Goal: Communication & Community: Share content

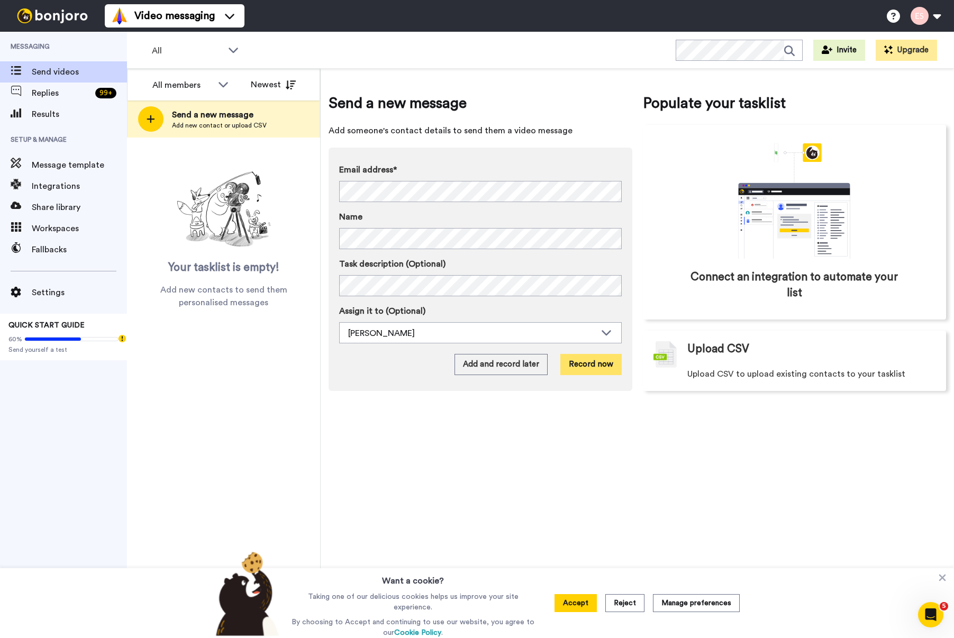
click at [591, 359] on button "Record now" at bounding box center [591, 364] width 61 height 21
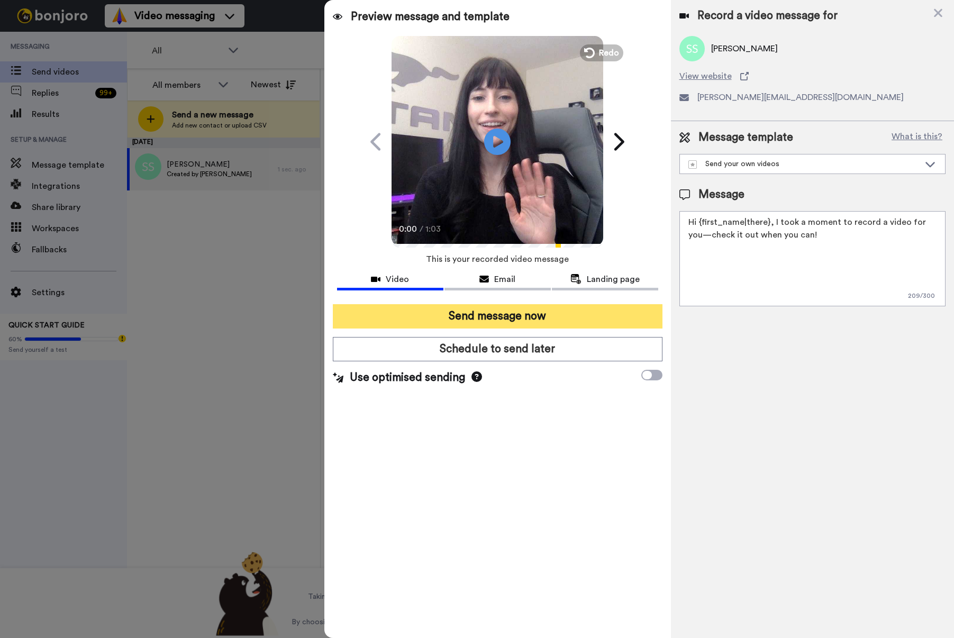
click at [488, 315] on button "Send message now" at bounding box center [497, 316] width 329 height 24
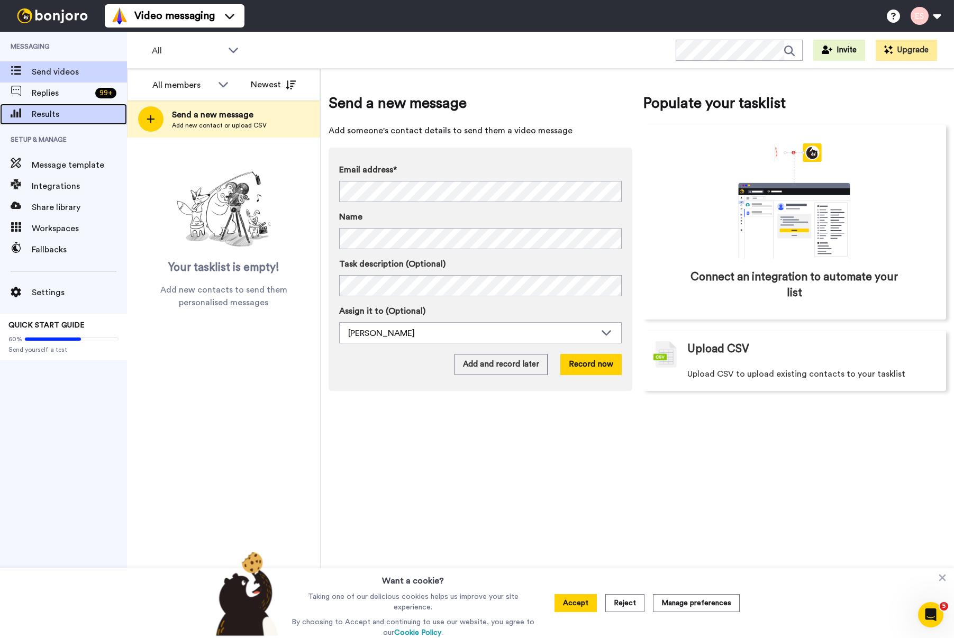
click at [55, 113] on span "Results" at bounding box center [79, 114] width 95 height 13
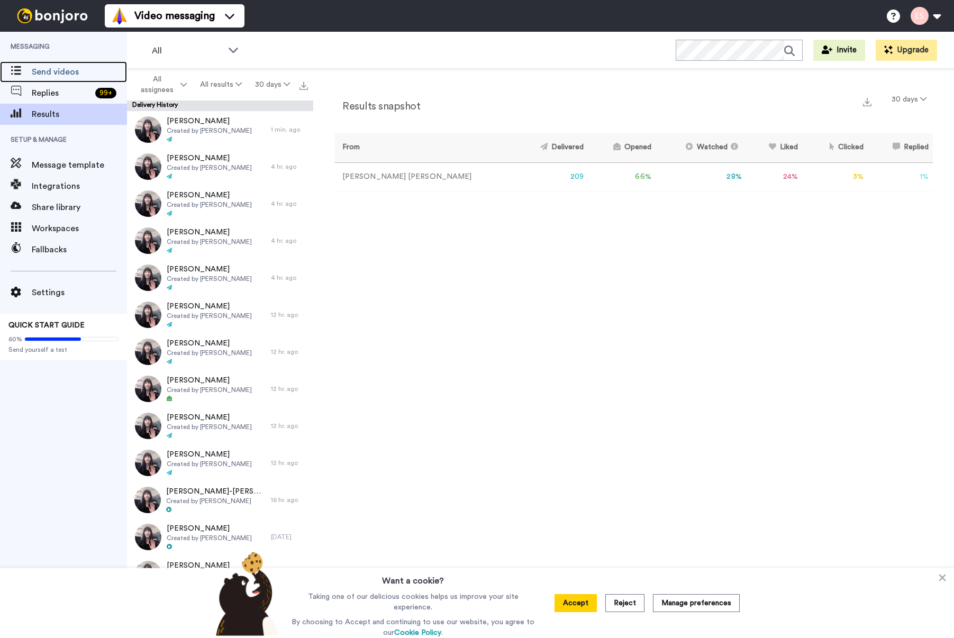
click at [53, 75] on span "Send videos" at bounding box center [79, 72] width 95 height 13
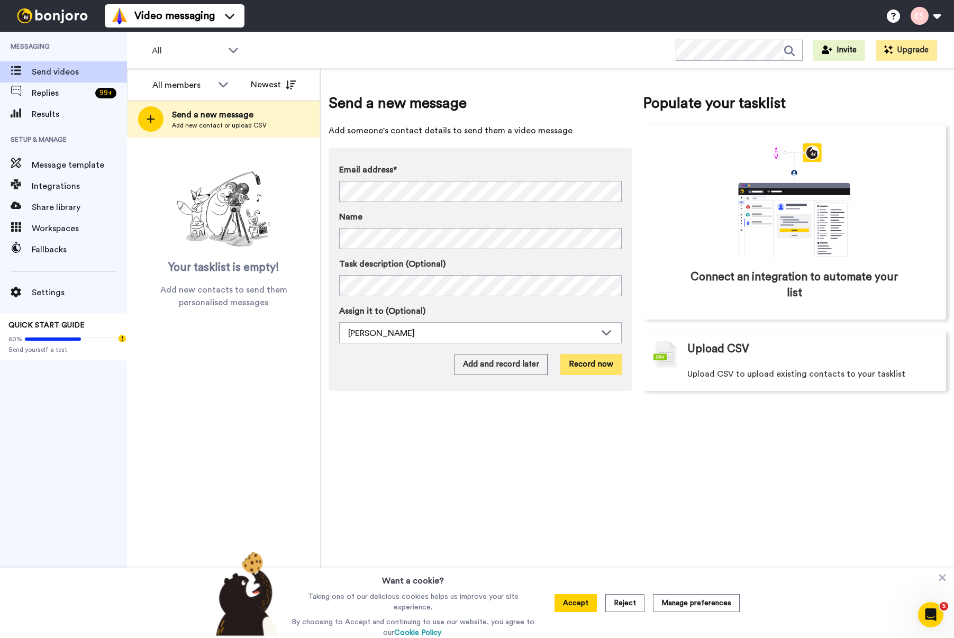
click at [583, 360] on button "Record now" at bounding box center [591, 364] width 61 height 21
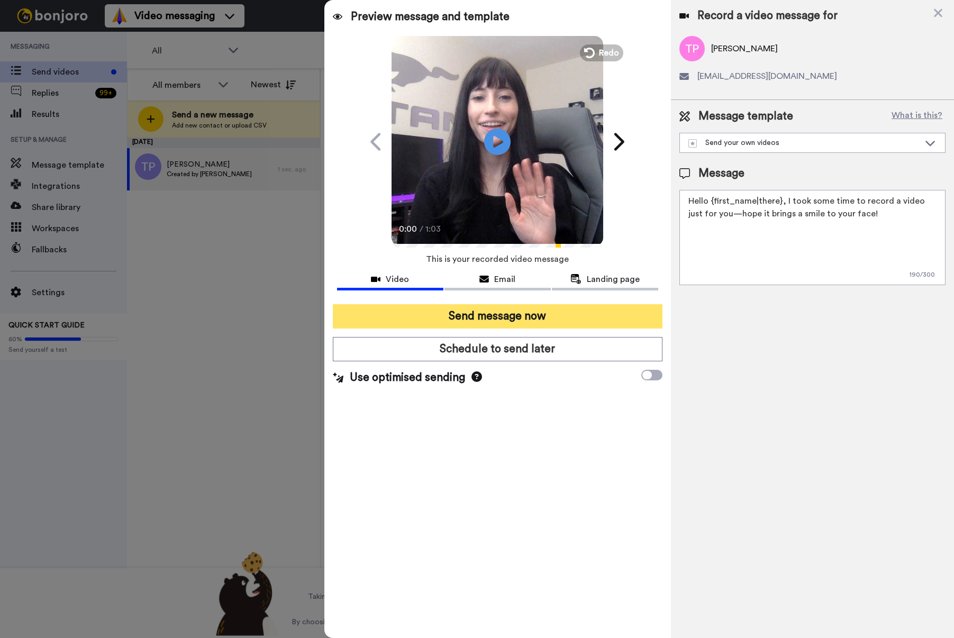
click at [497, 319] on button "Send message now" at bounding box center [497, 316] width 329 height 24
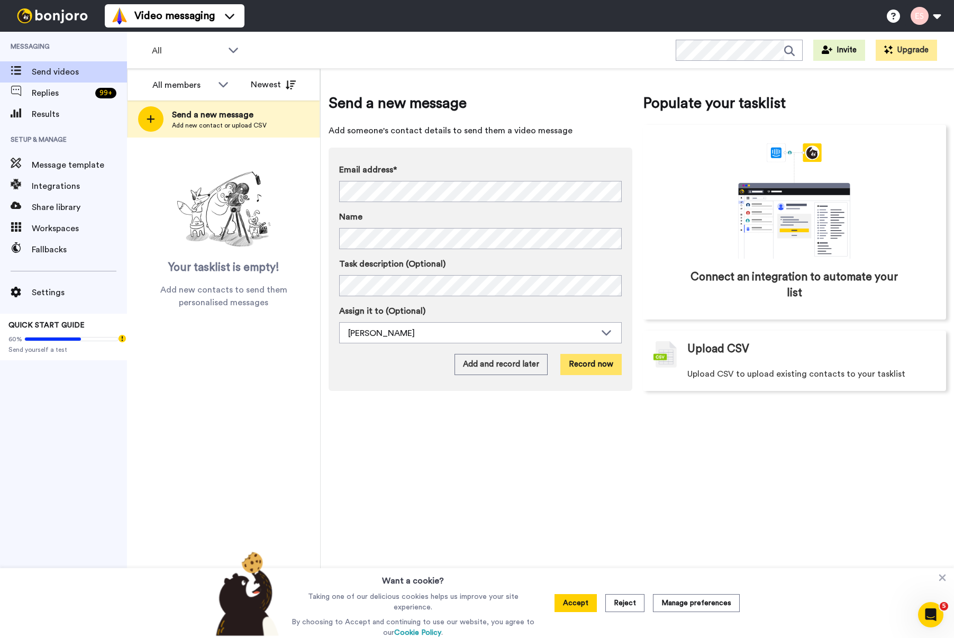
click at [607, 373] on button "Record now" at bounding box center [591, 364] width 61 height 21
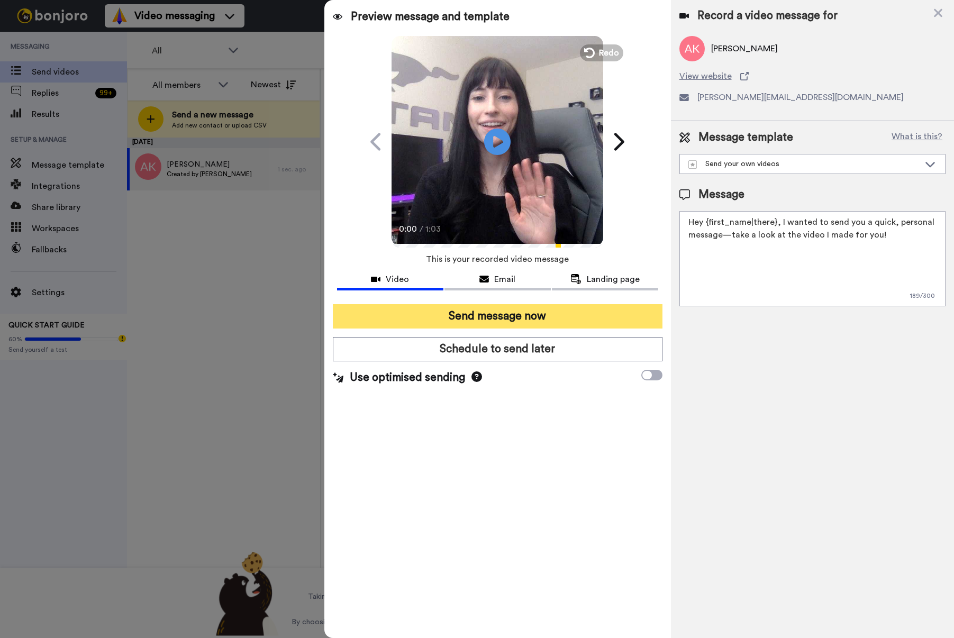
click at [478, 316] on button "Send message now" at bounding box center [497, 316] width 329 height 24
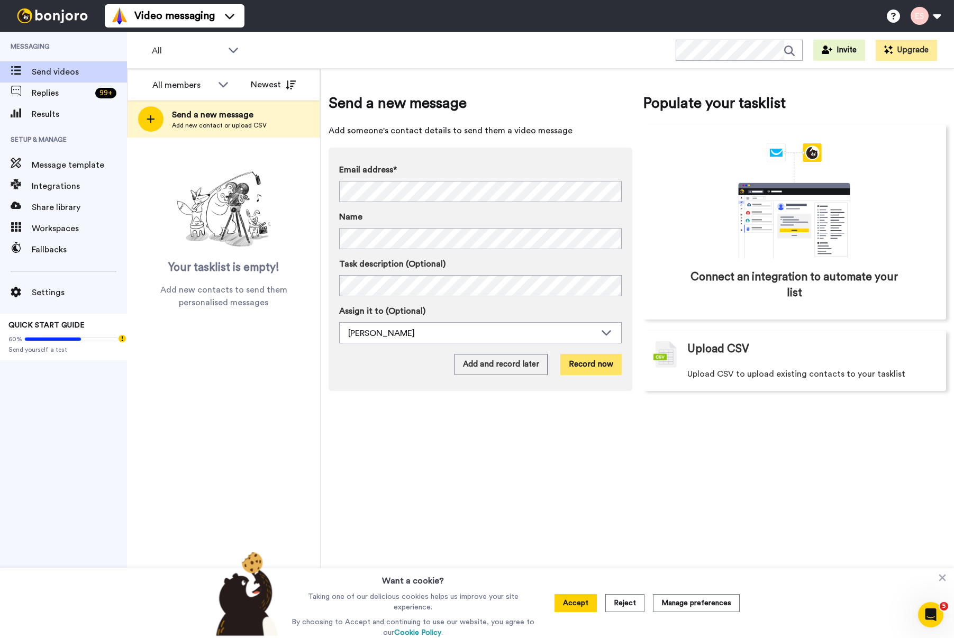
click at [575, 367] on button "Record now" at bounding box center [591, 364] width 61 height 21
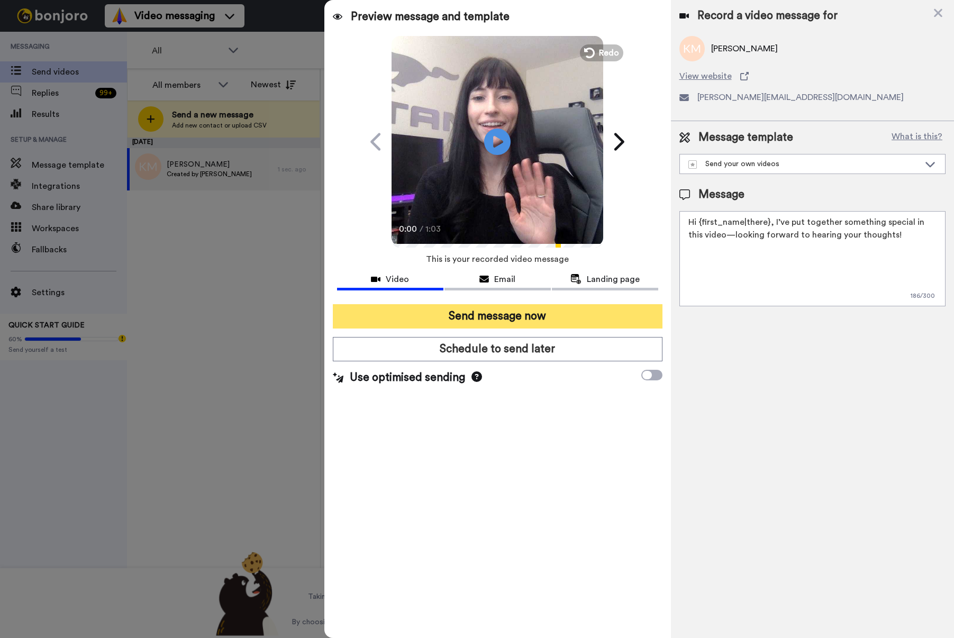
click at [499, 310] on button "Send message now" at bounding box center [497, 316] width 329 height 24
